Goal: Task Accomplishment & Management: Complete application form

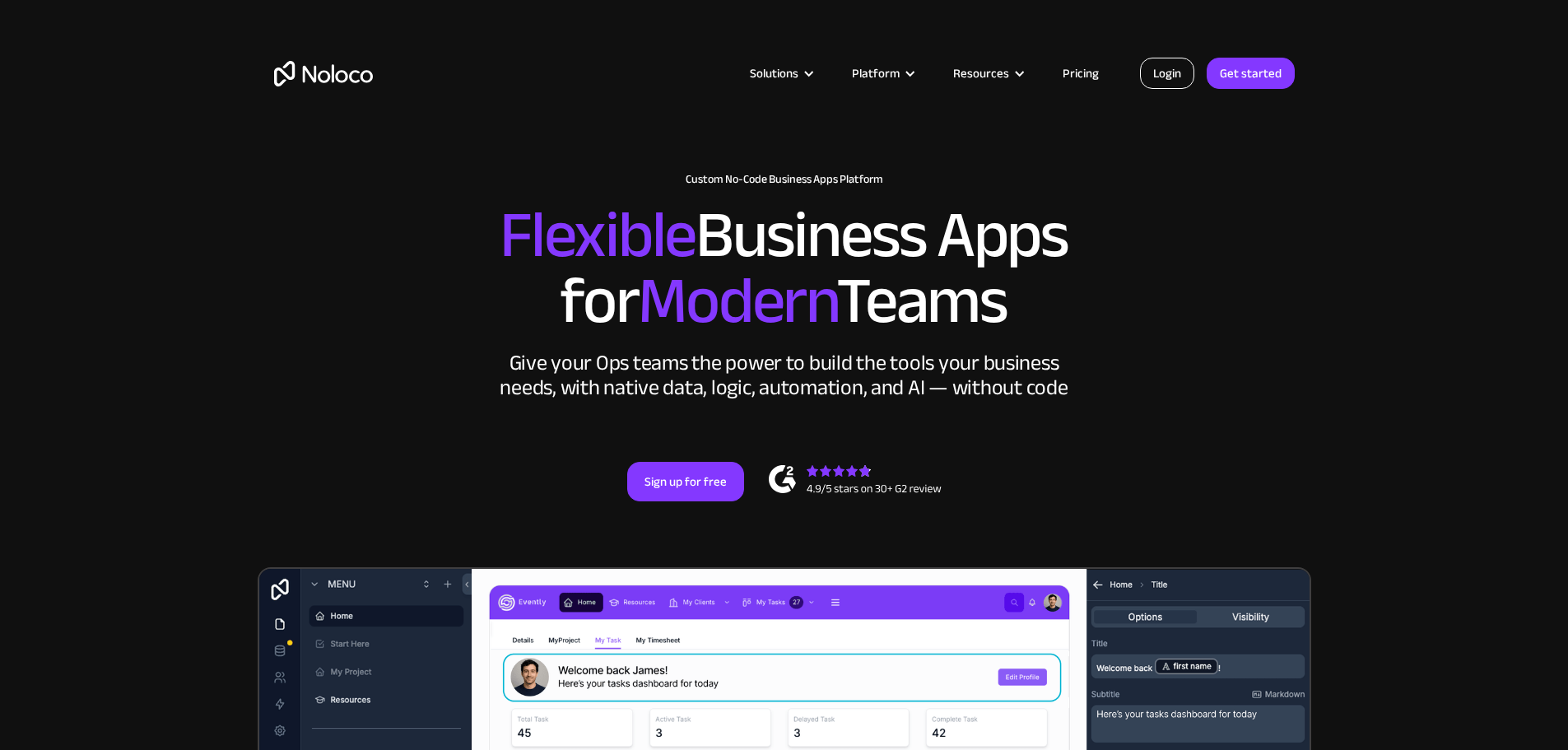
click at [1177, 70] on link "Login" at bounding box center [1167, 73] width 55 height 32
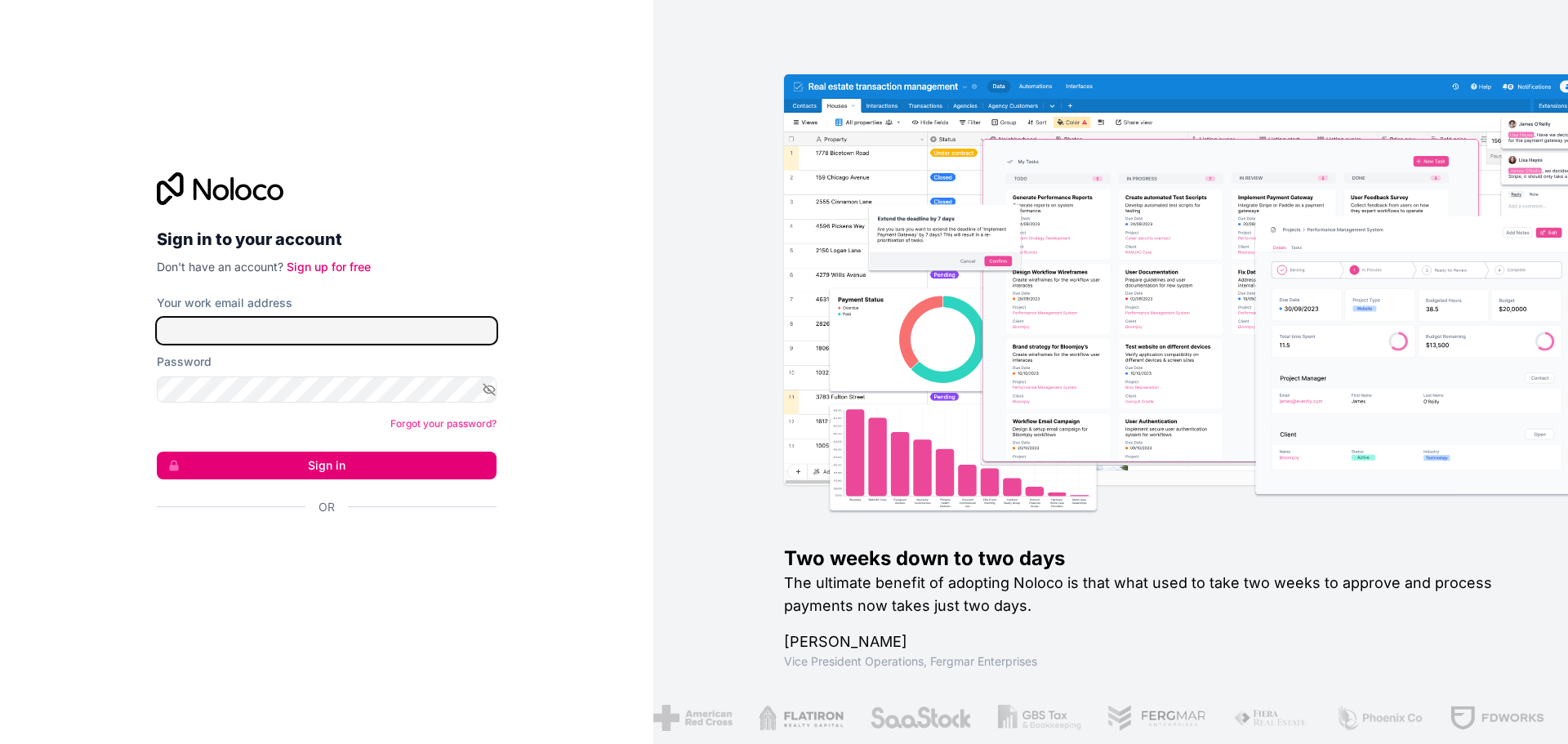
drag, startPoint x: 276, startPoint y: 330, endPoint x: 300, endPoint y: 297, distance: 40.8
click at [276, 330] on input "Your work email address" at bounding box center [326, 331] width 340 height 26
click at [327, 265] on link "Sign up for free" at bounding box center [328, 266] width 84 height 14
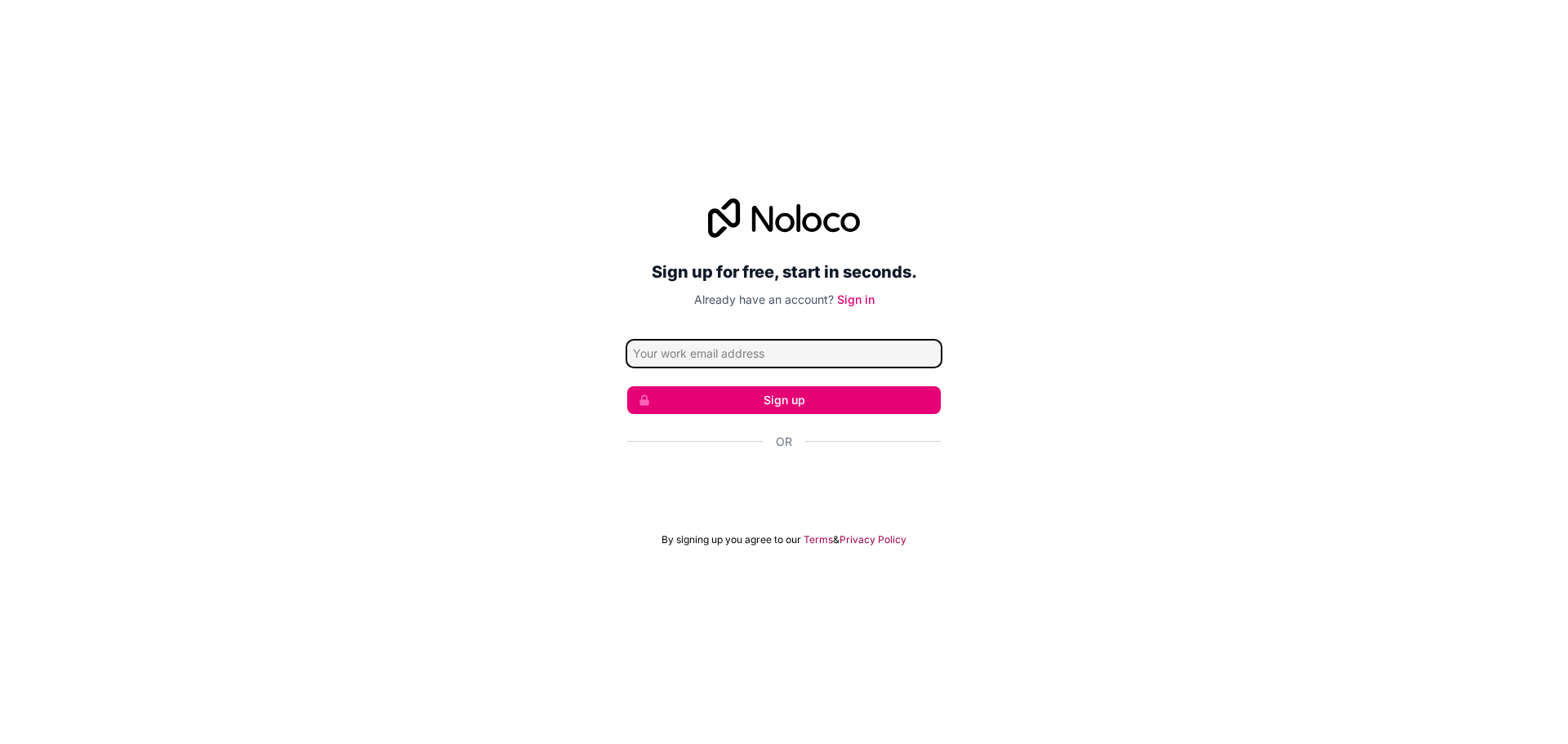
click at [794, 359] on input "Email address" at bounding box center [784, 354] width 314 height 26
type input "[EMAIL_ADDRESS][DOMAIN_NAME]"
click button "Sign up" at bounding box center [784, 400] width 314 height 28
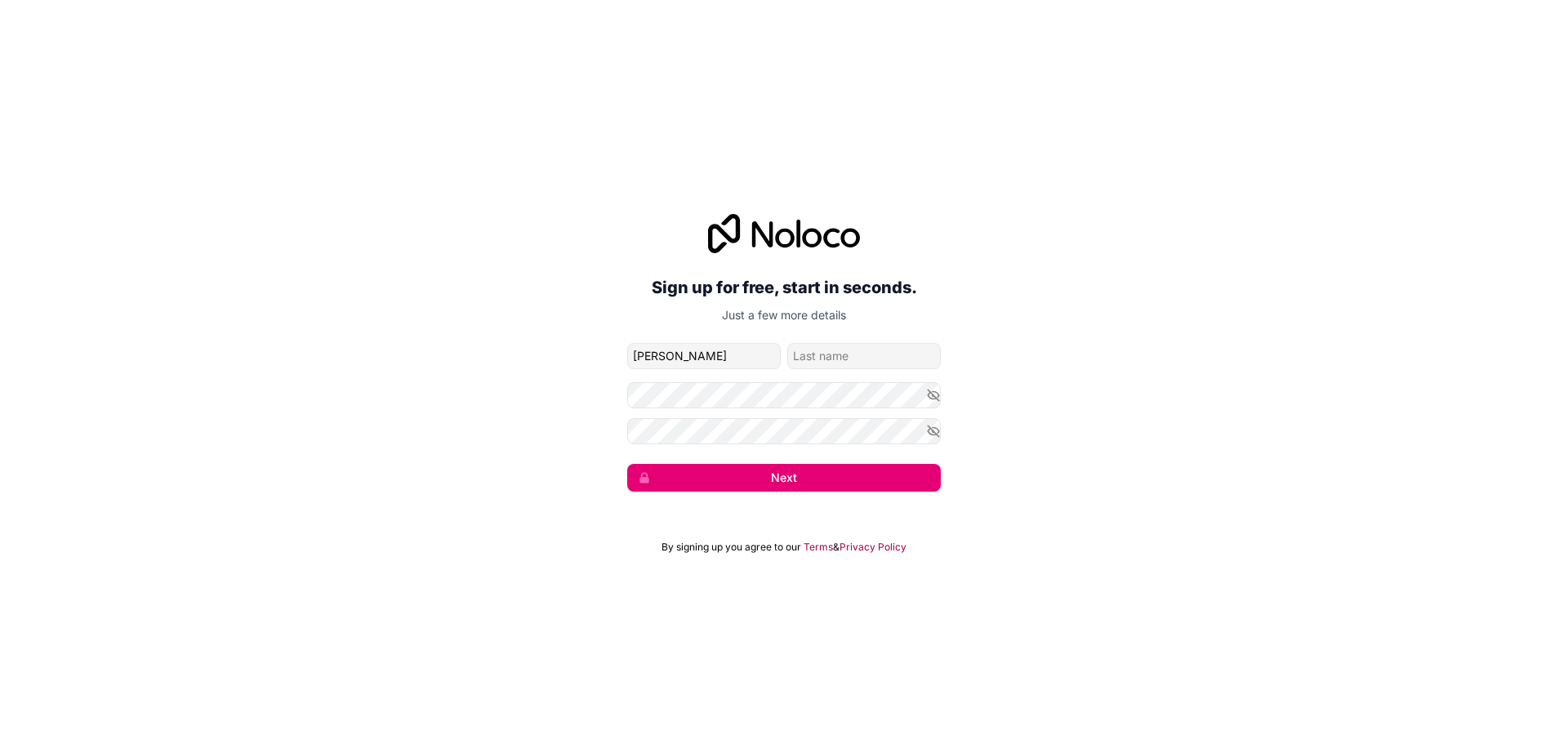
type input "[PERSON_NAME]"
type input "u"
type input "Uni"
click at [627, 464] on button "Next" at bounding box center [784, 478] width 314 height 28
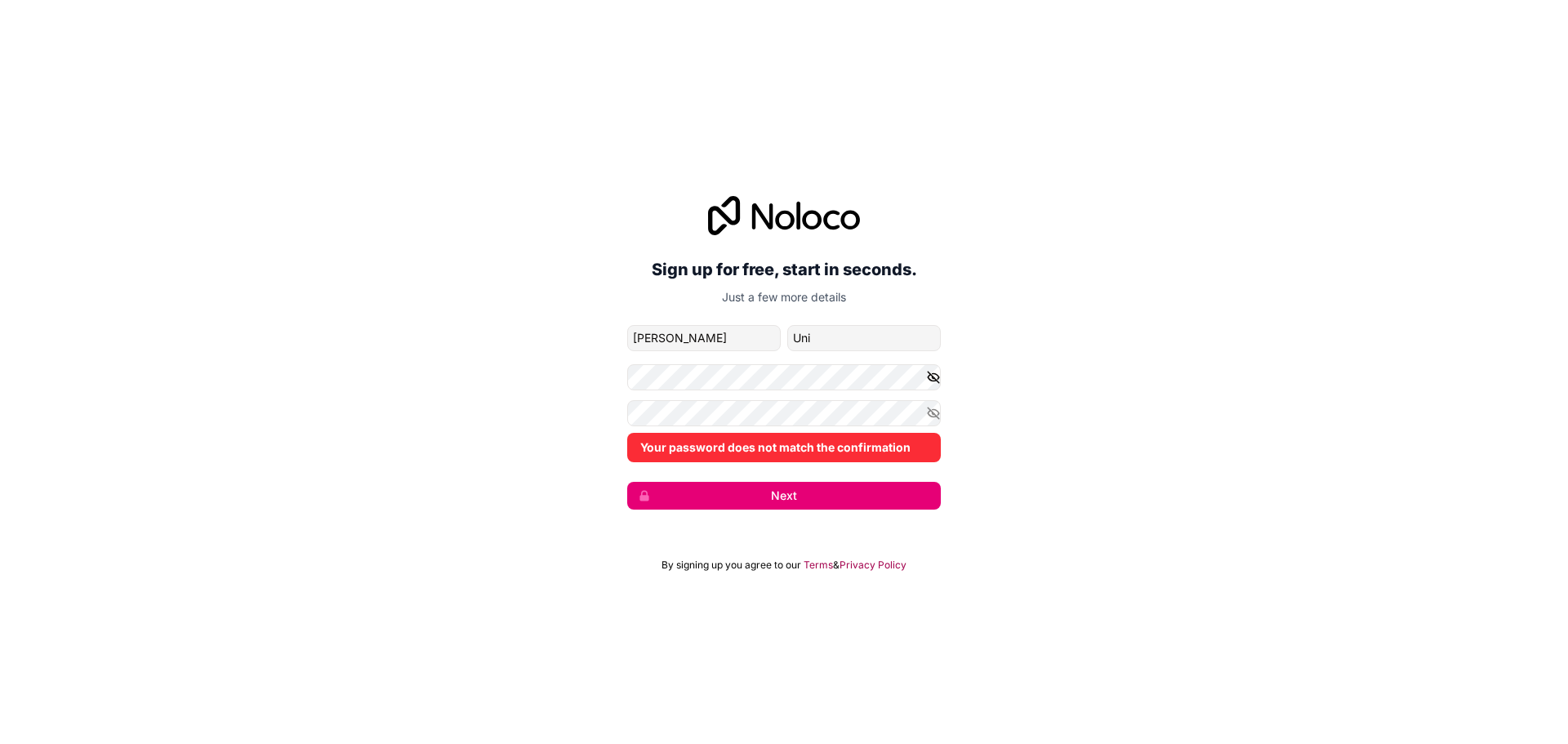
click at [940, 382] on icon "button" at bounding box center [933, 376] width 15 height 15
click at [932, 400] on button "button" at bounding box center [933, 413] width 15 height 26
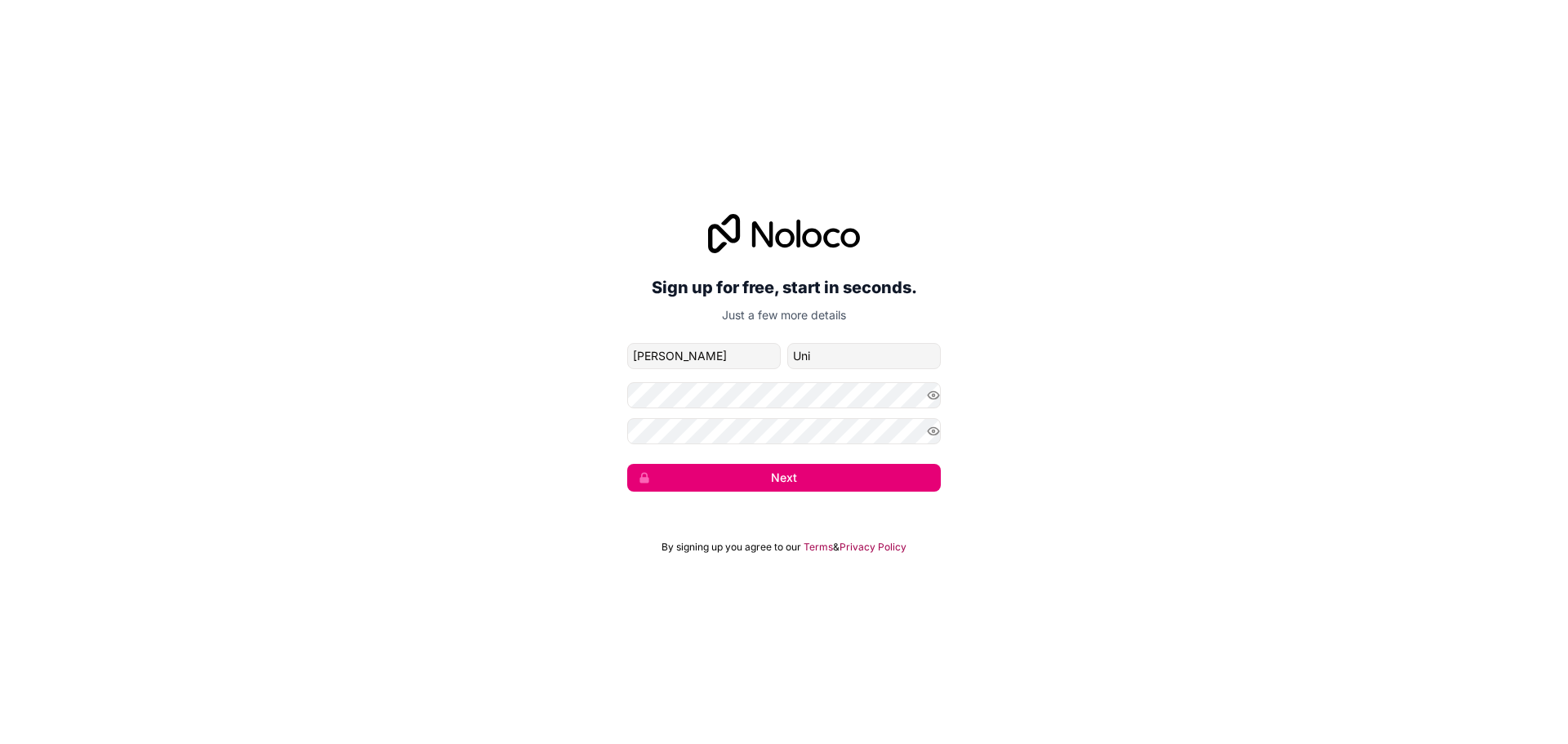
click at [734, 475] on button "Next" at bounding box center [784, 478] width 314 height 28
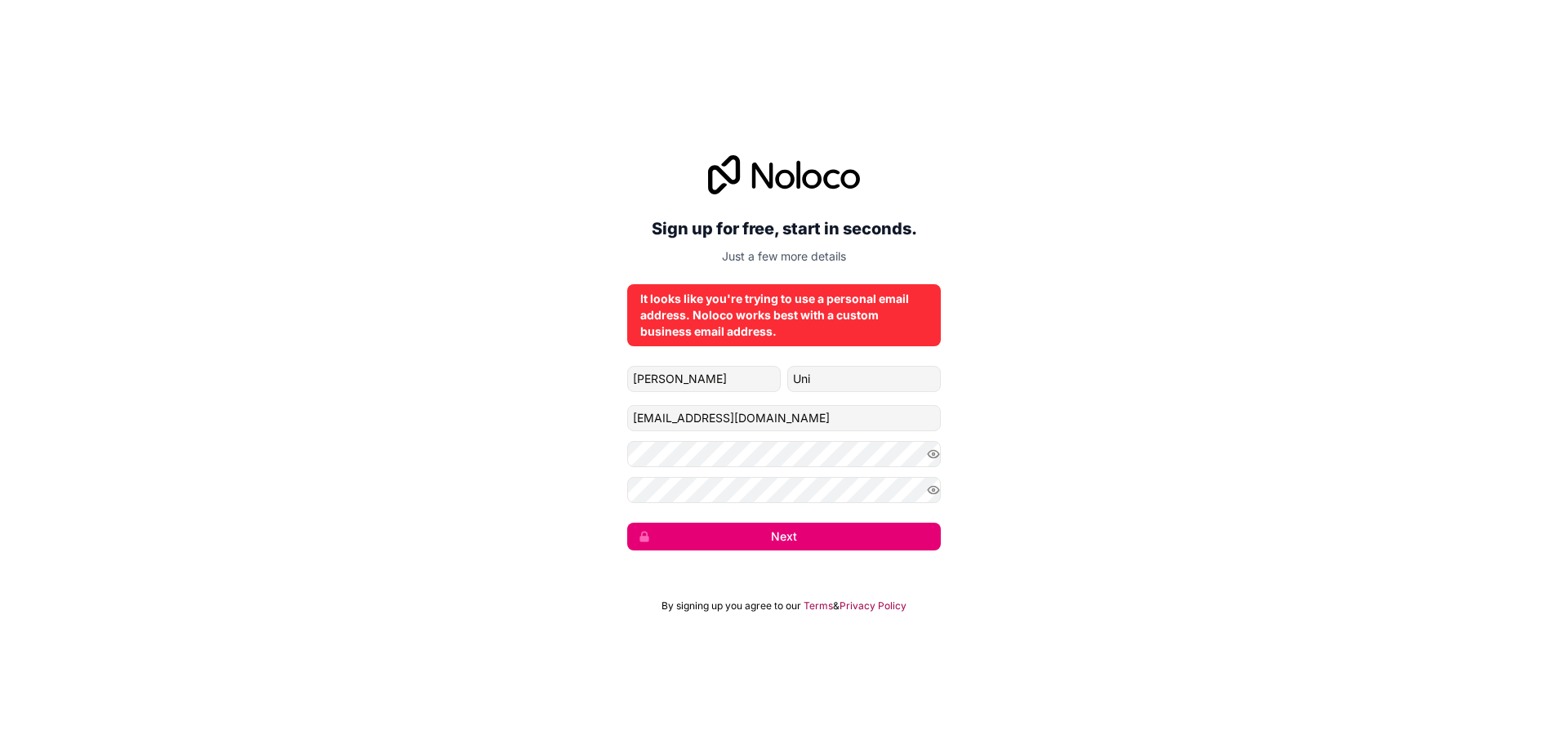
click at [817, 548] on button "Next" at bounding box center [784, 536] width 314 height 28
click at [756, 416] on input "[EMAIL_ADDRESS][DOMAIN_NAME]" at bounding box center [784, 418] width 314 height 26
paste input "65flexible@punkproof"
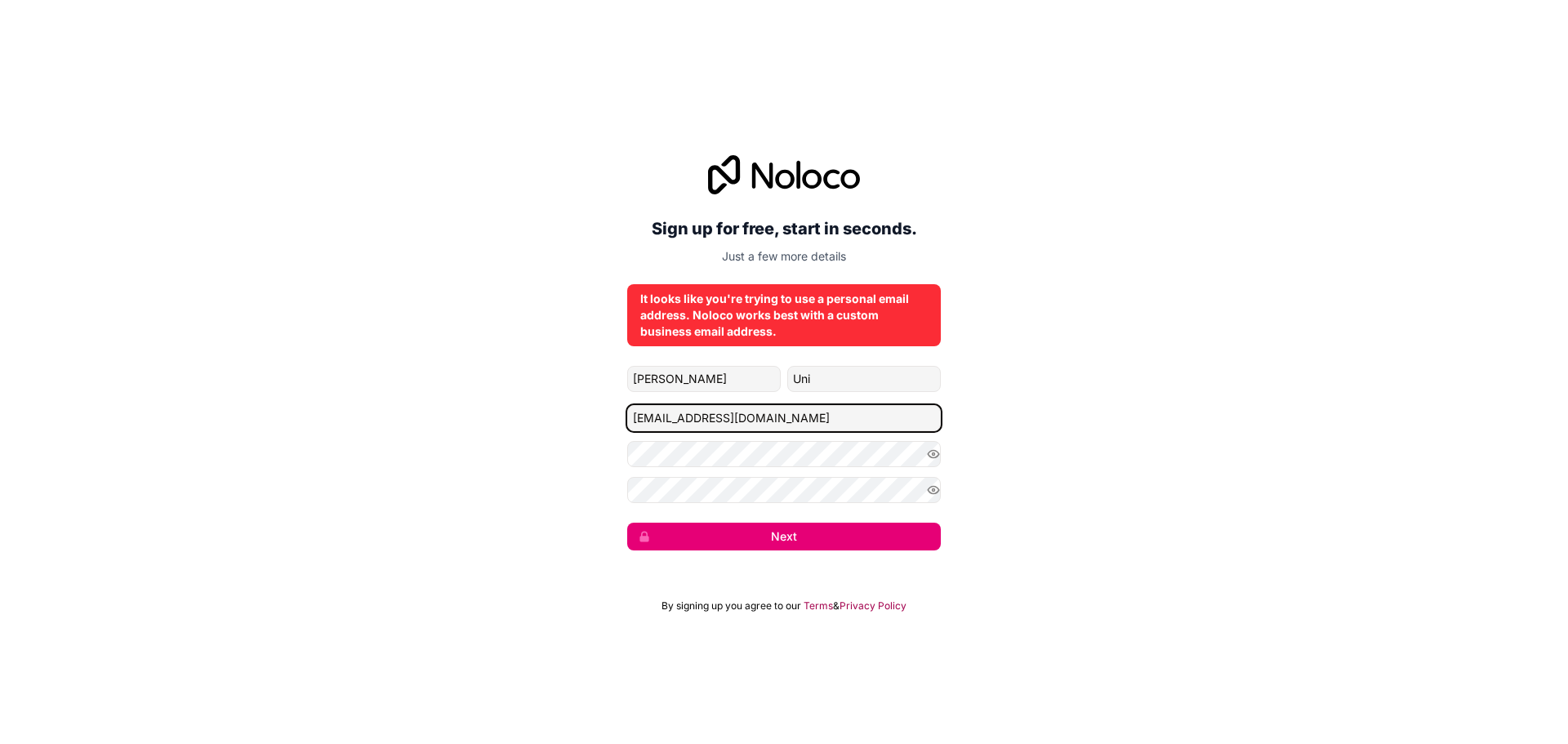
type input "[EMAIL_ADDRESS][DOMAIN_NAME]"
click at [767, 541] on button "Next" at bounding box center [784, 536] width 314 height 28
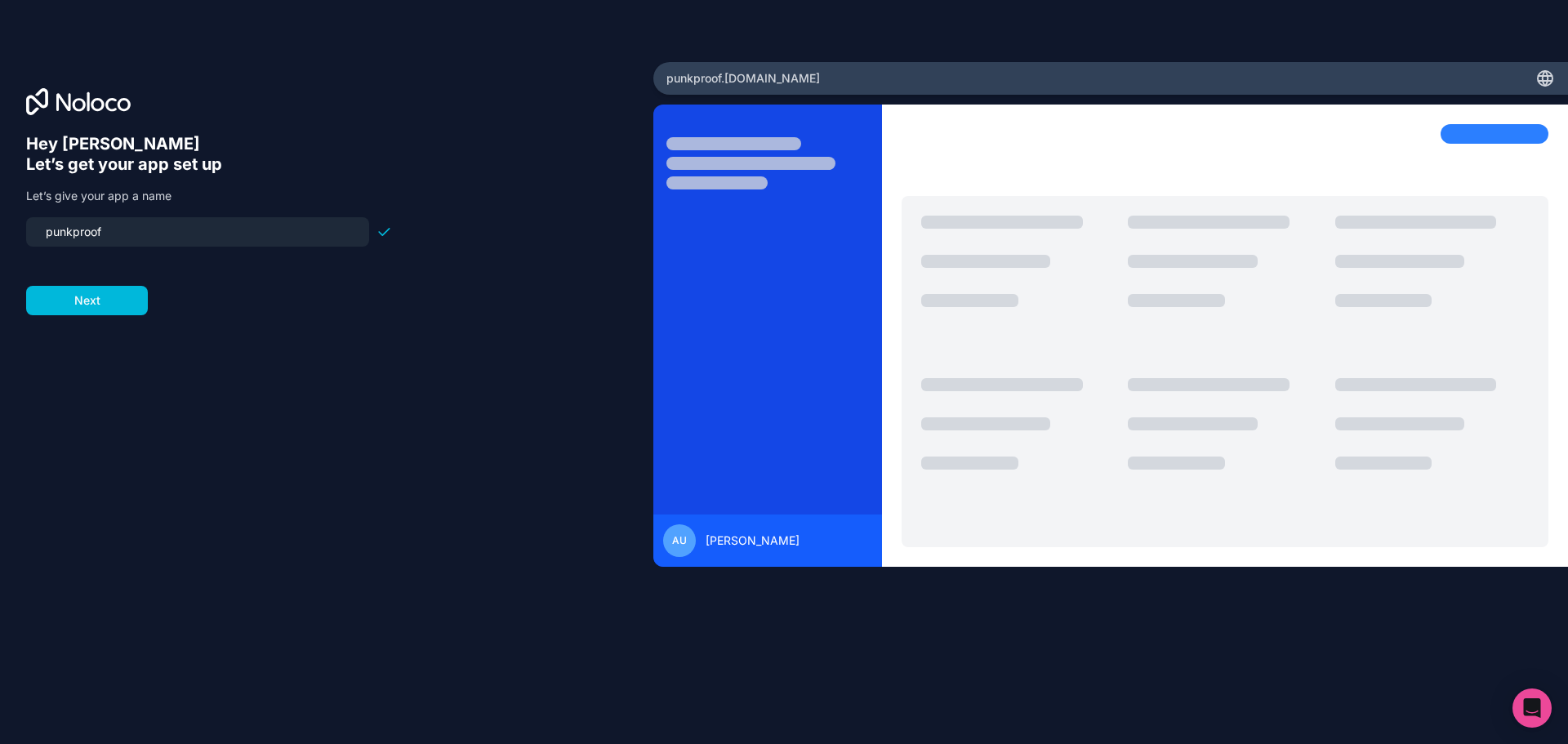
click at [86, 301] on button "Next" at bounding box center [86, 300] width 121 height 30
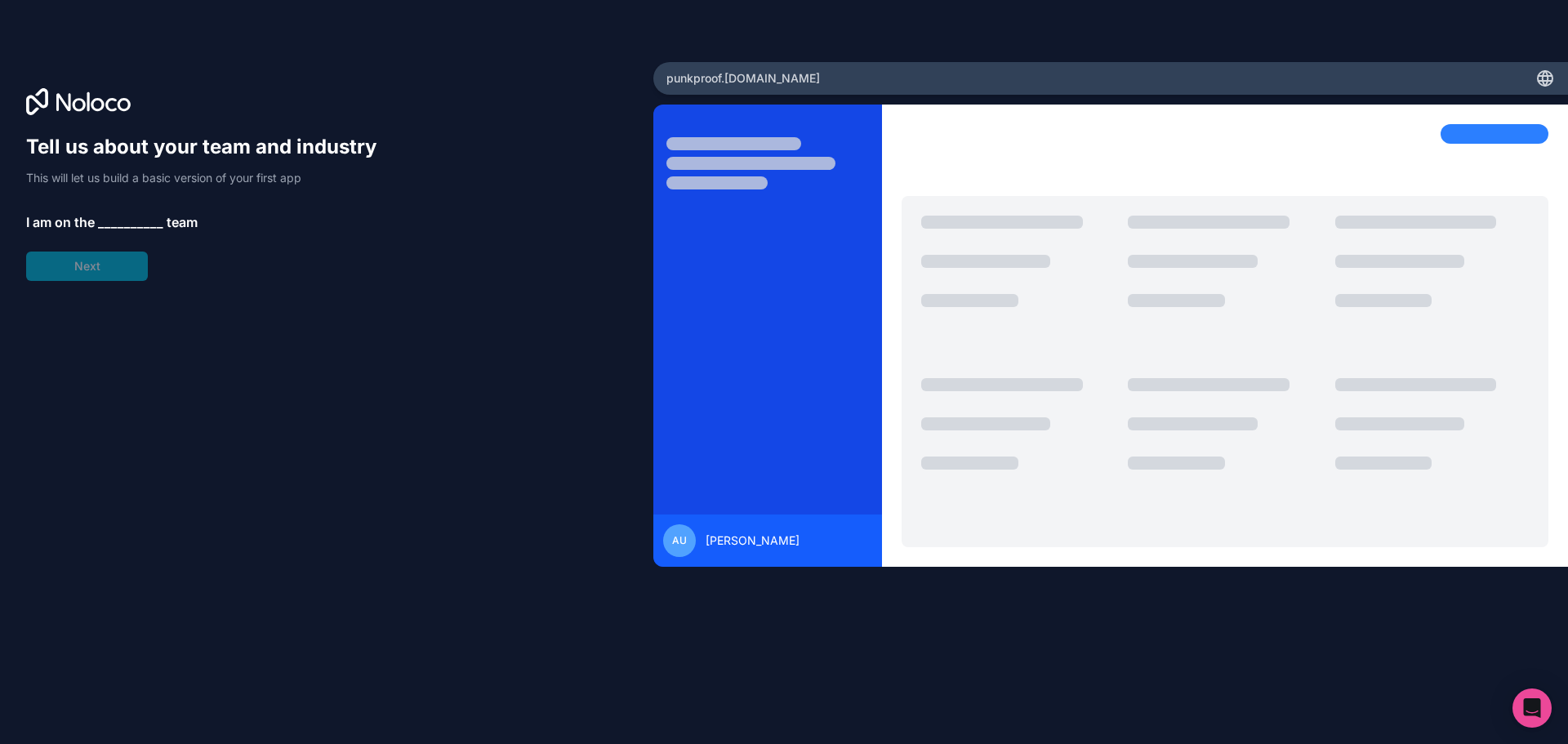
click at [128, 265] on div "Tell us about your team and industry This will let us build a basic version of …" at bounding box center [209, 207] width 366 height 147
click at [135, 224] on span "__________" at bounding box center [130, 222] width 66 height 19
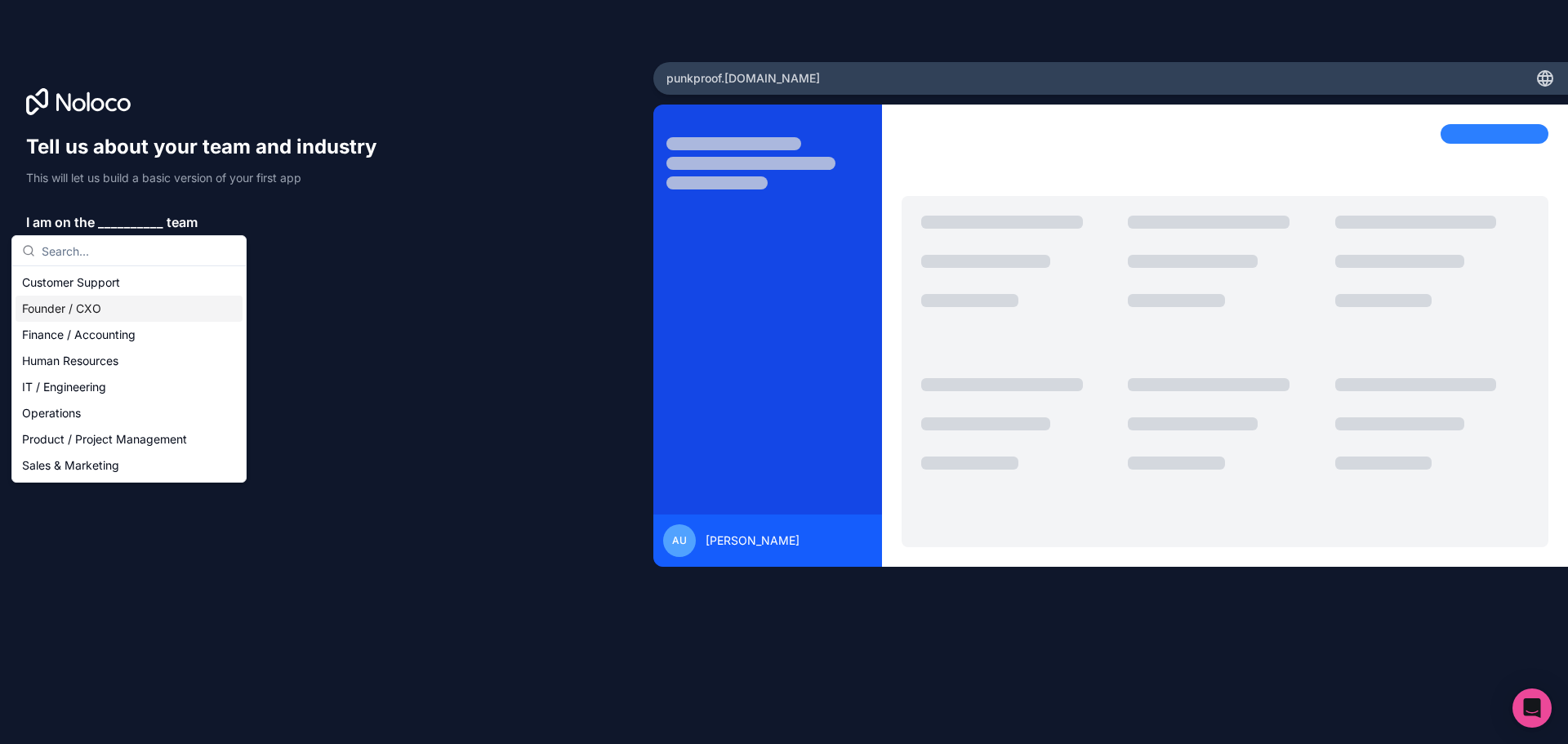
click at [108, 300] on div "Founder / CXO" at bounding box center [129, 308] width 227 height 26
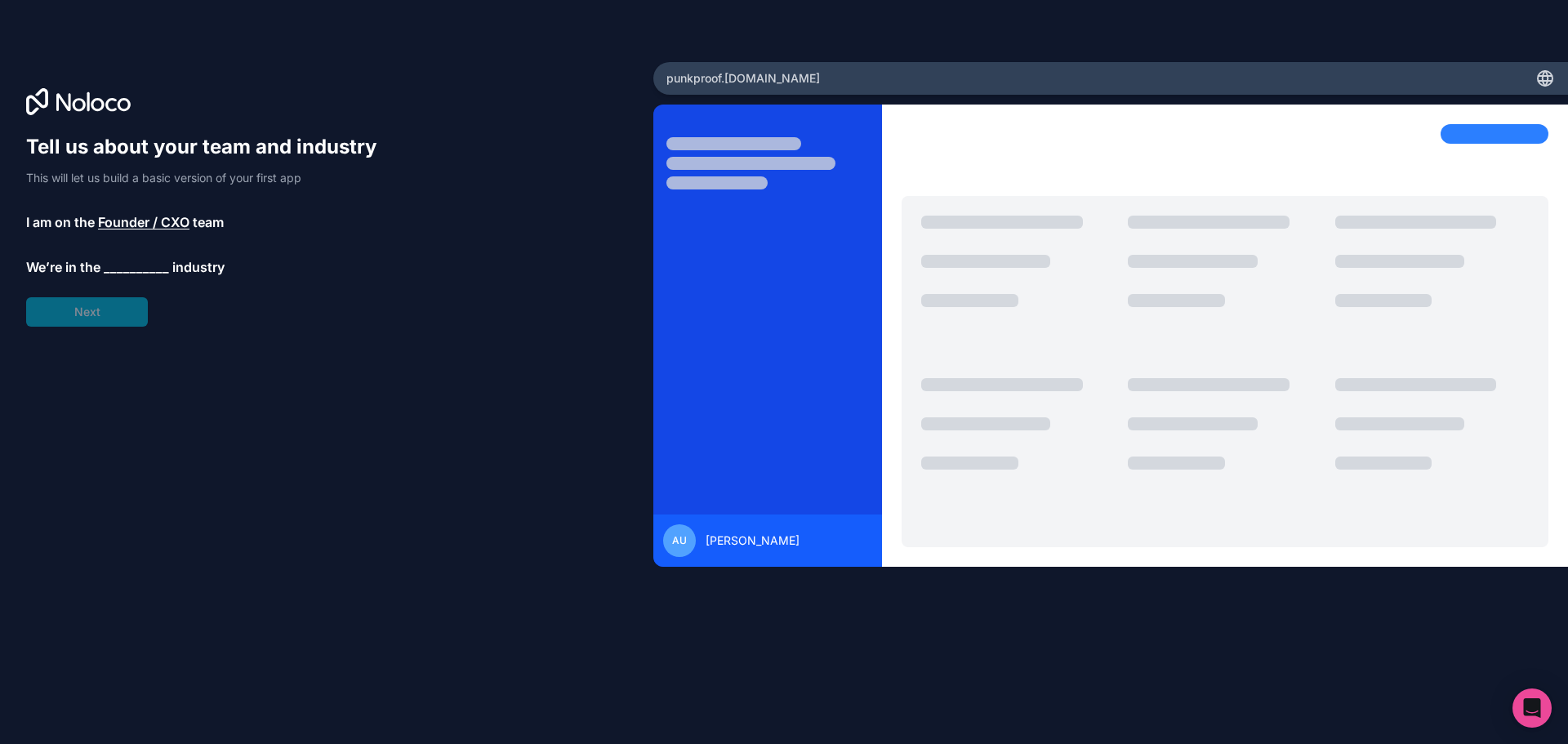
click at [108, 300] on div "Tell us about your team and industry This will let us build a basic version of …" at bounding box center [209, 230] width 366 height 193
click at [119, 269] on span "__________" at bounding box center [136, 267] width 66 height 19
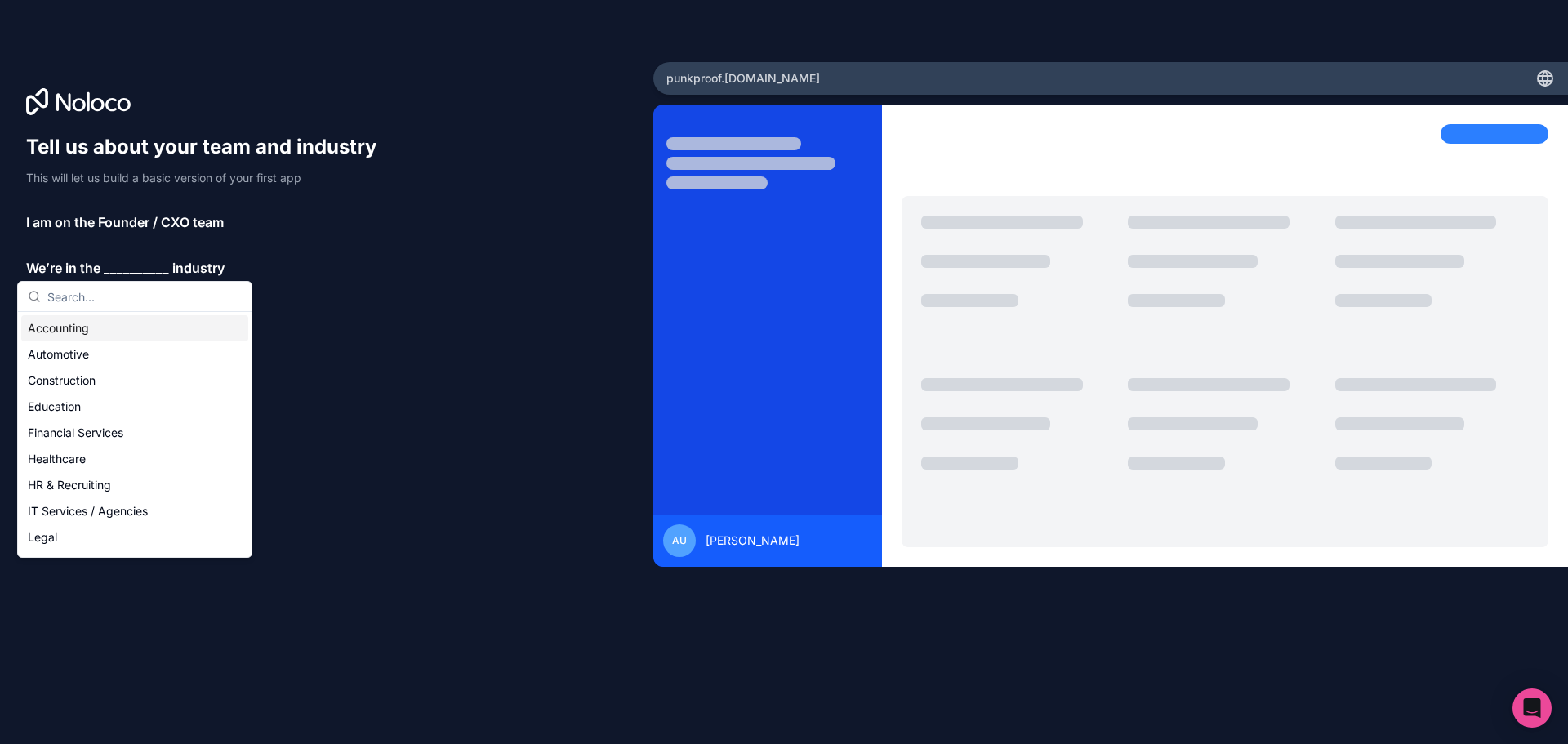
click at [135, 332] on div "Accounting" at bounding box center [135, 328] width 227 height 26
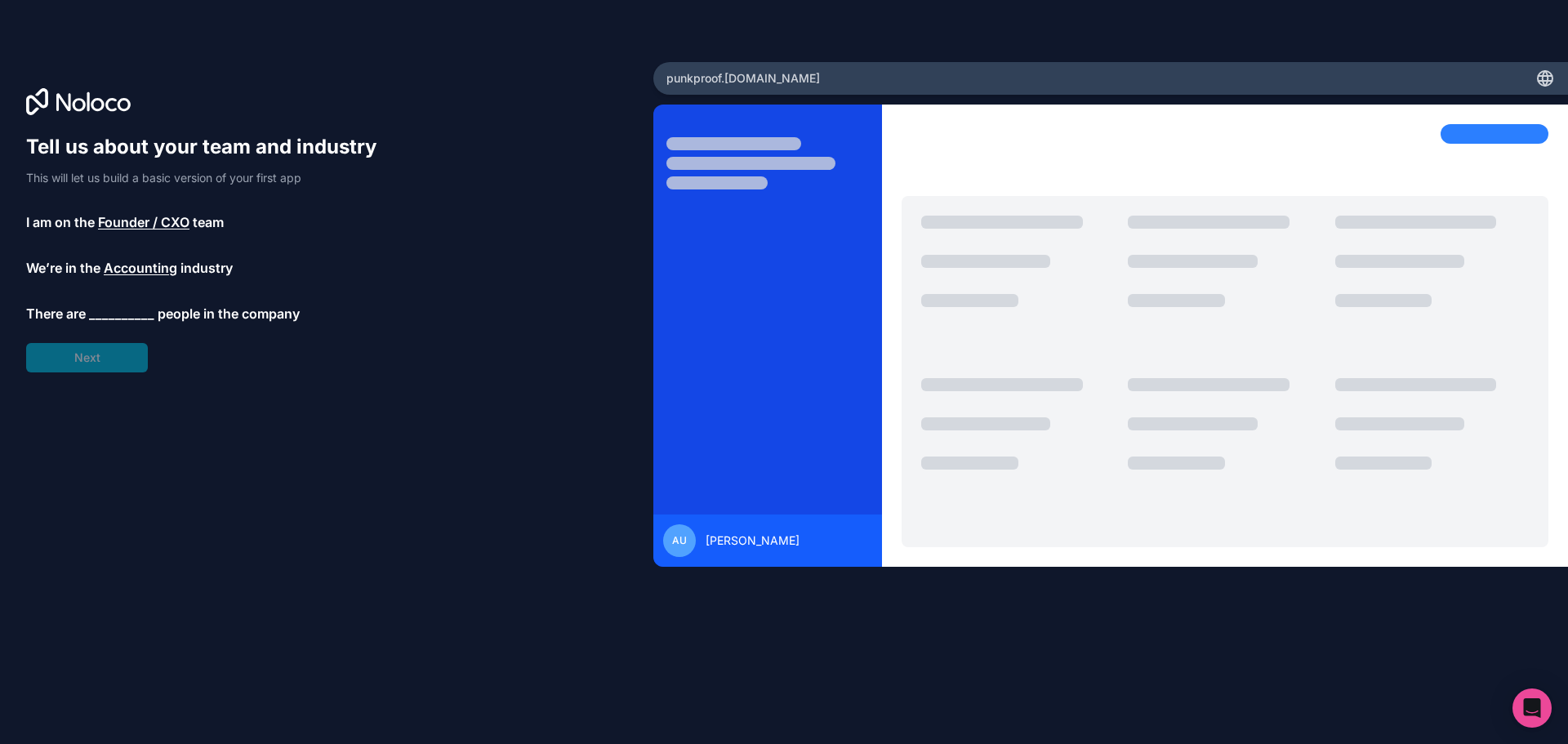
click at [127, 312] on span "__________" at bounding box center [121, 313] width 66 height 19
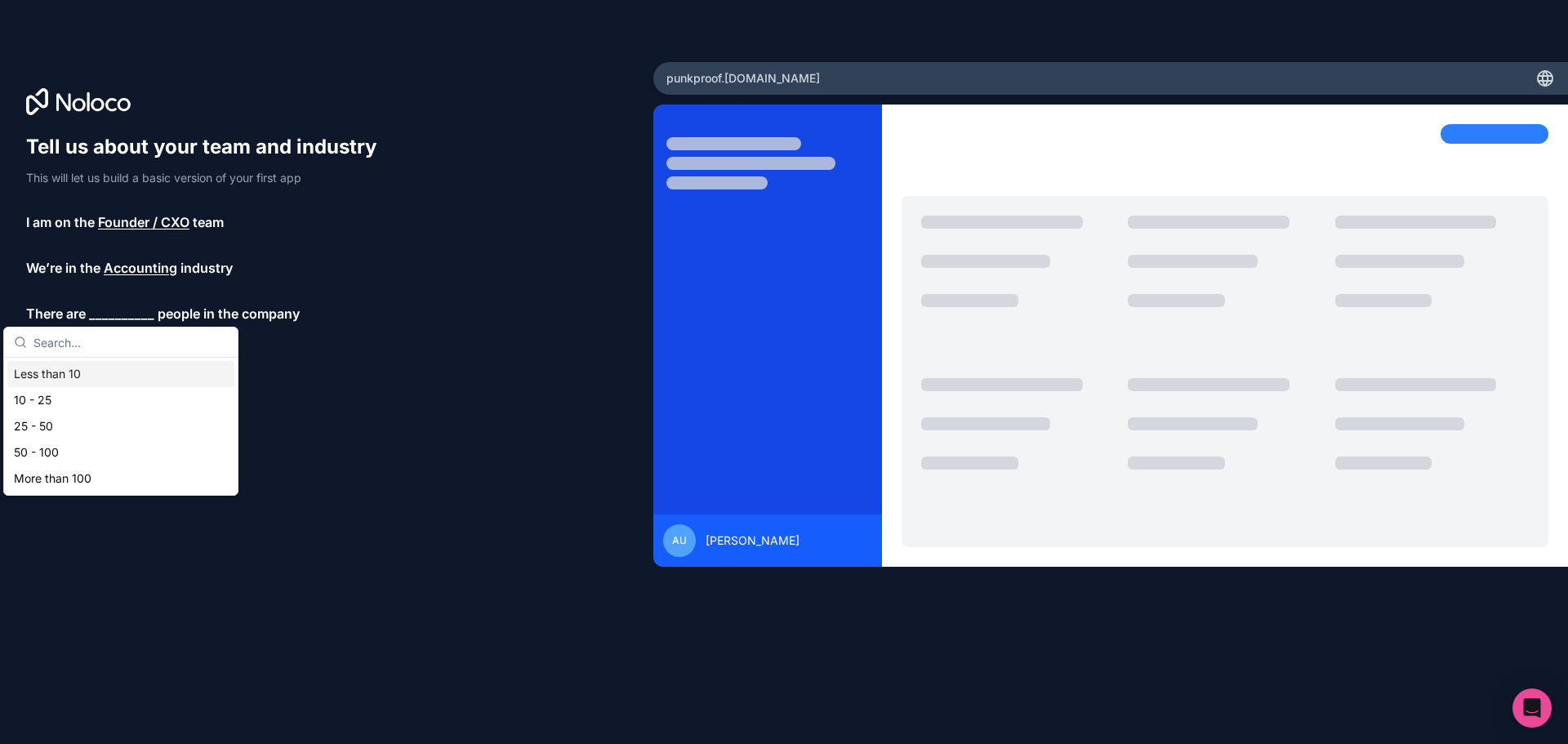
click at [125, 382] on div "Less than 10" at bounding box center [121, 374] width 227 height 26
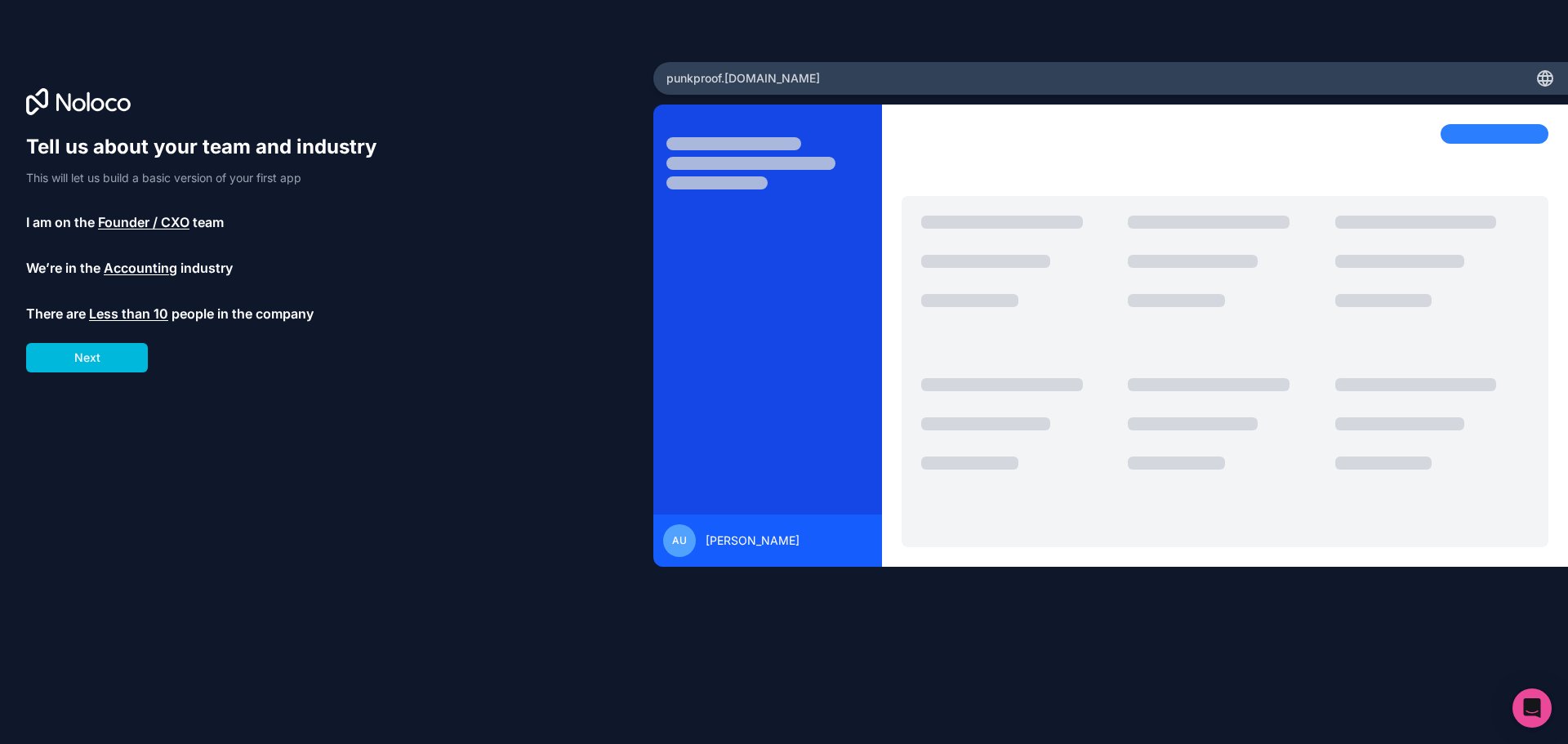
click at [107, 362] on button "Next" at bounding box center [86, 358] width 121 height 30
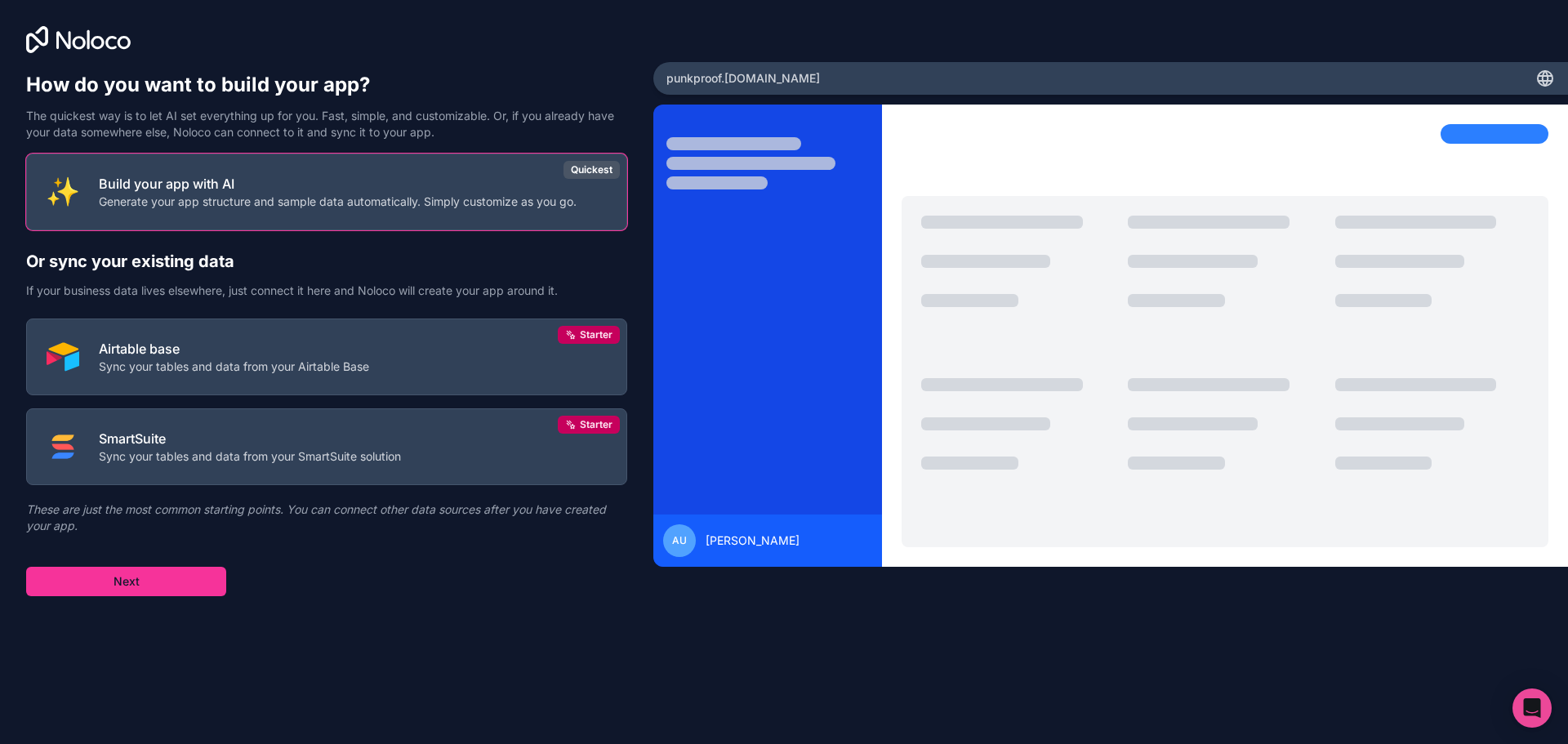
click at [183, 576] on button "Next" at bounding box center [126, 582] width 200 height 30
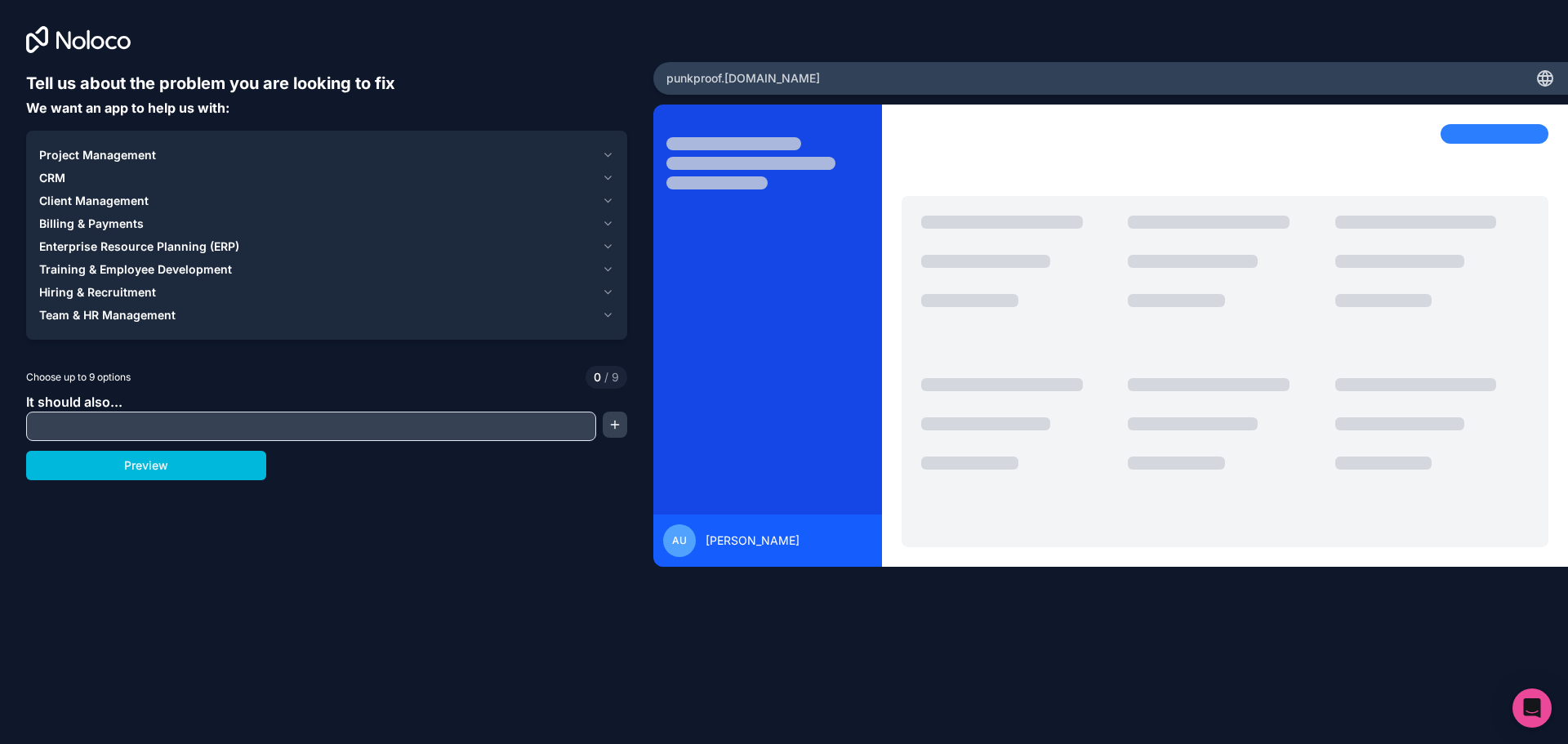
click at [52, 176] on span "CRM" at bounding box center [52, 177] width 26 height 17
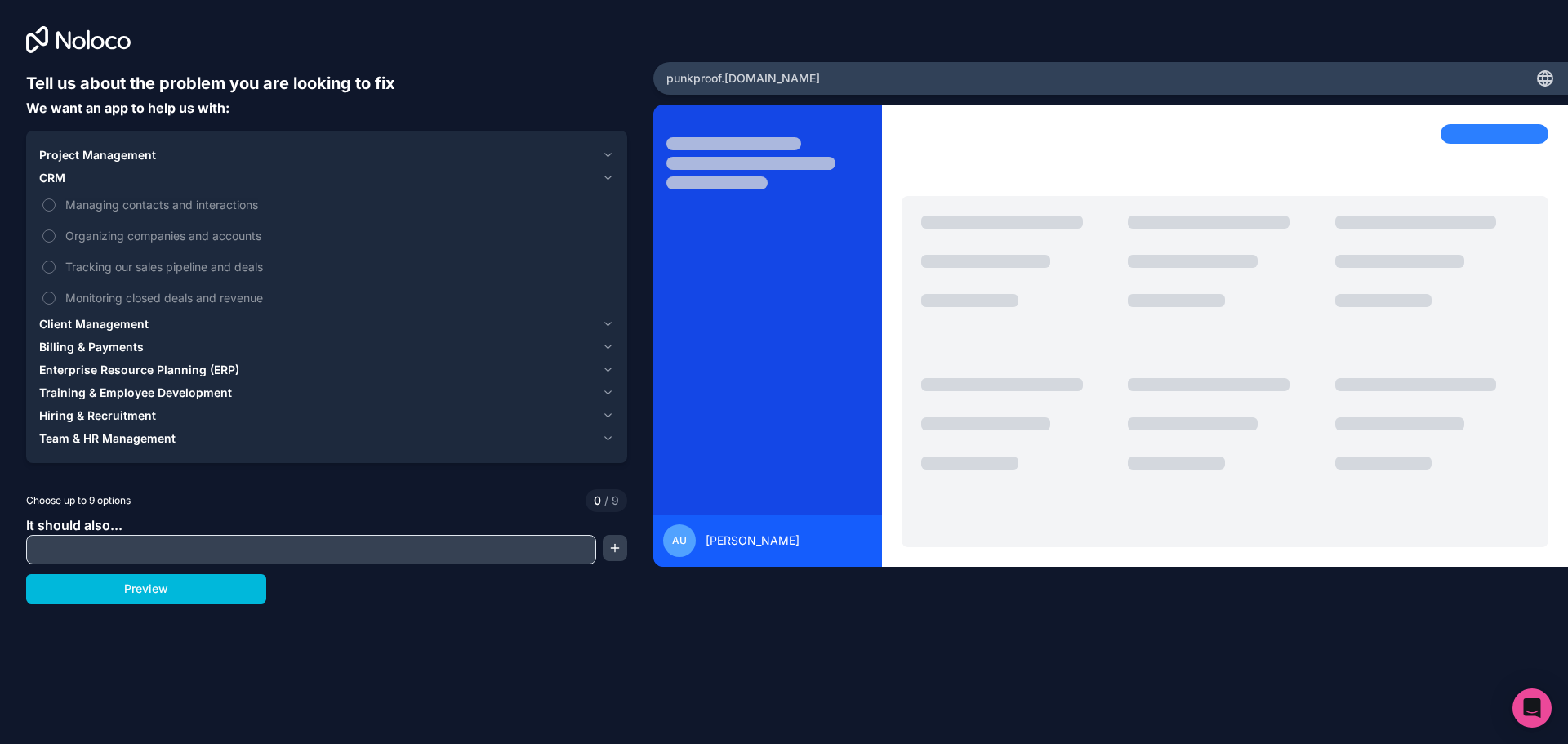
click at [100, 203] on span "Managing contacts and interactions" at bounding box center [338, 204] width 545 height 17
click at [56, 203] on button "Managing contacts and interactions" at bounding box center [49, 204] width 13 height 13
click at [169, 232] on span "Organizing companies and accounts" at bounding box center [338, 236] width 545 height 17
click at [56, 232] on button "Organizing companies and accounts" at bounding box center [49, 236] width 13 height 13
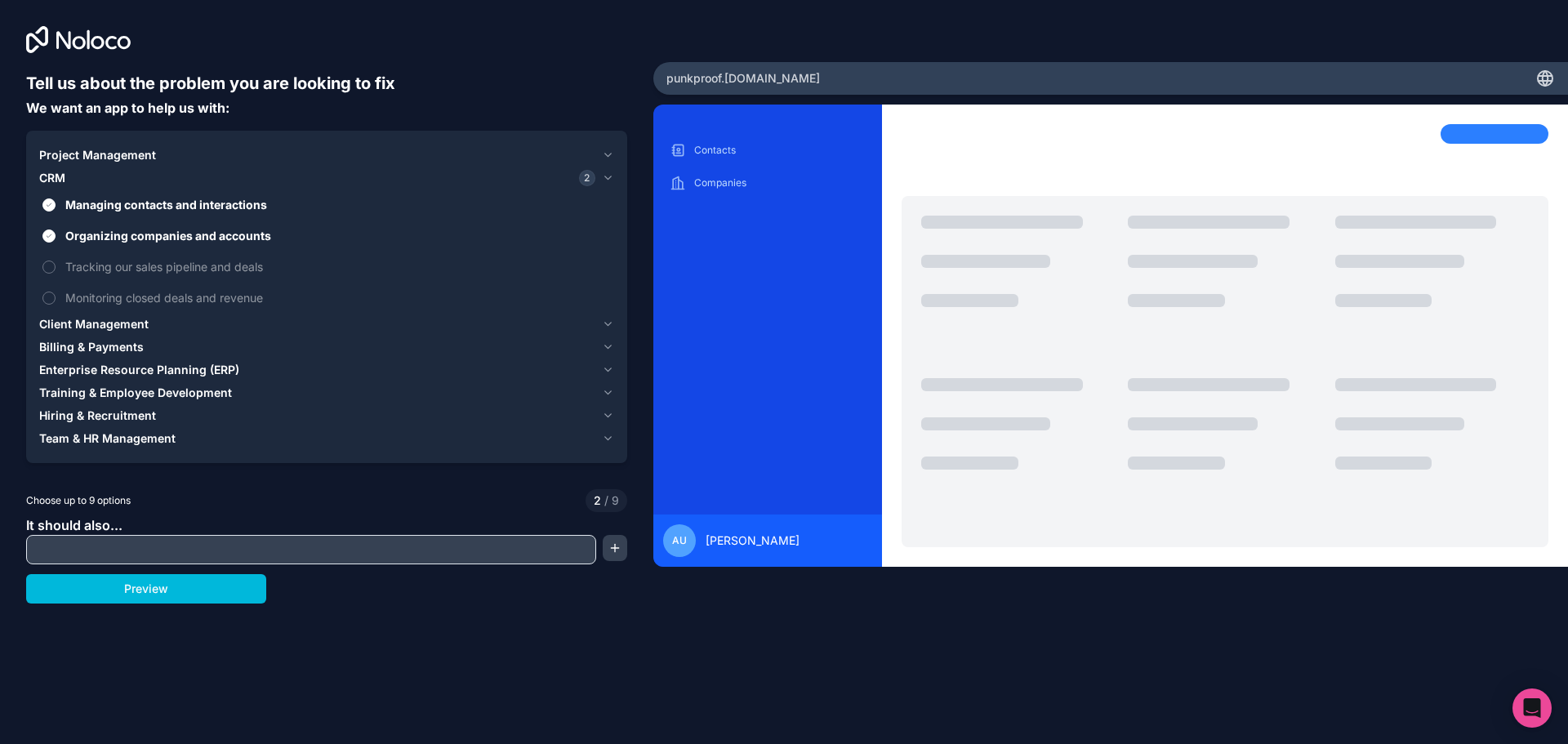
click at [169, 271] on span "Tracking our sales pipeline and deals" at bounding box center [338, 266] width 545 height 17
click at [56, 271] on button "Tracking our sales pipeline and deals" at bounding box center [49, 266] width 13 height 13
click at [188, 295] on span "Monitoring closed deals and revenue" at bounding box center [338, 298] width 545 height 17
click at [56, 295] on button "Monitoring closed deals and revenue" at bounding box center [49, 298] width 13 height 13
click at [206, 555] on input "text" at bounding box center [311, 549] width 562 height 23
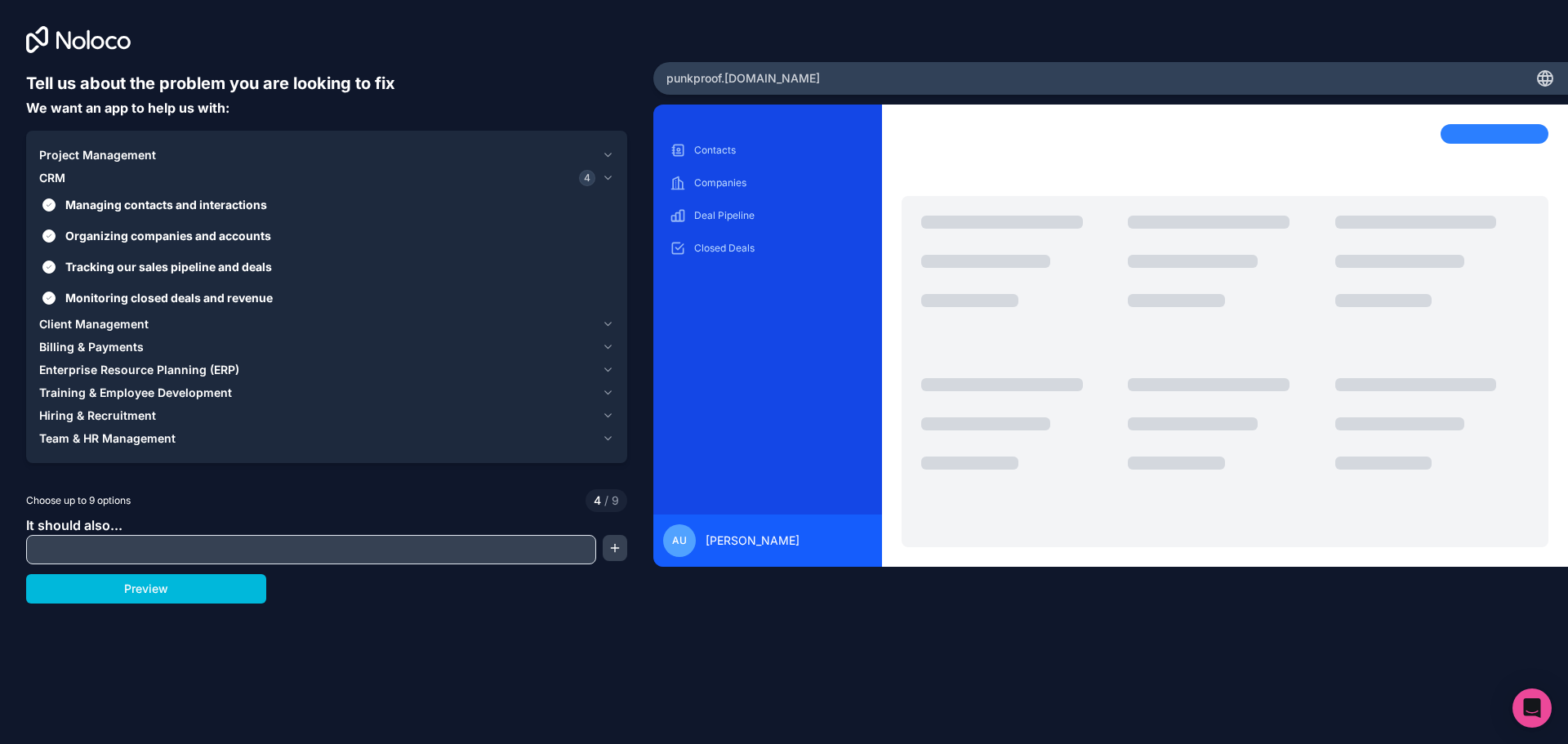
click at [167, 595] on button "Preview" at bounding box center [146, 589] width 240 height 30
